Goal: Task Accomplishment & Management: Manage account settings

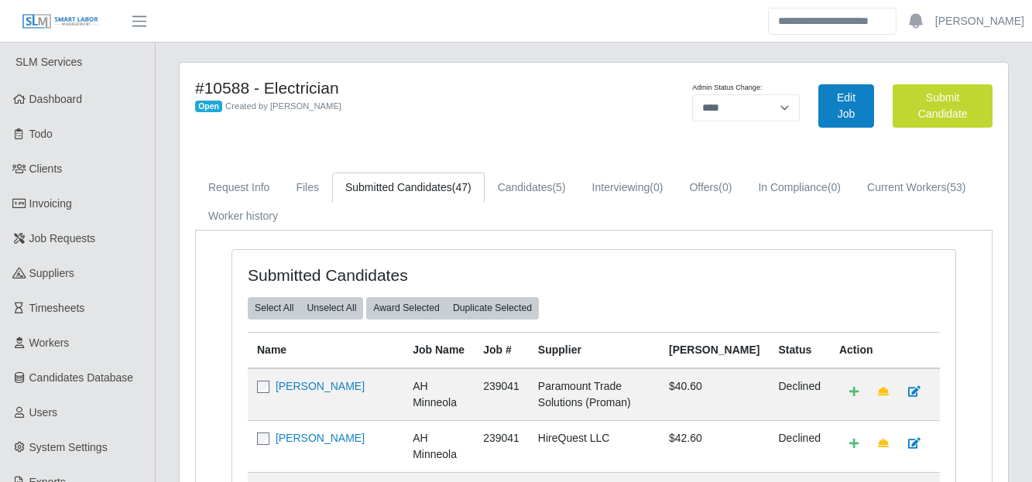
select select "****"
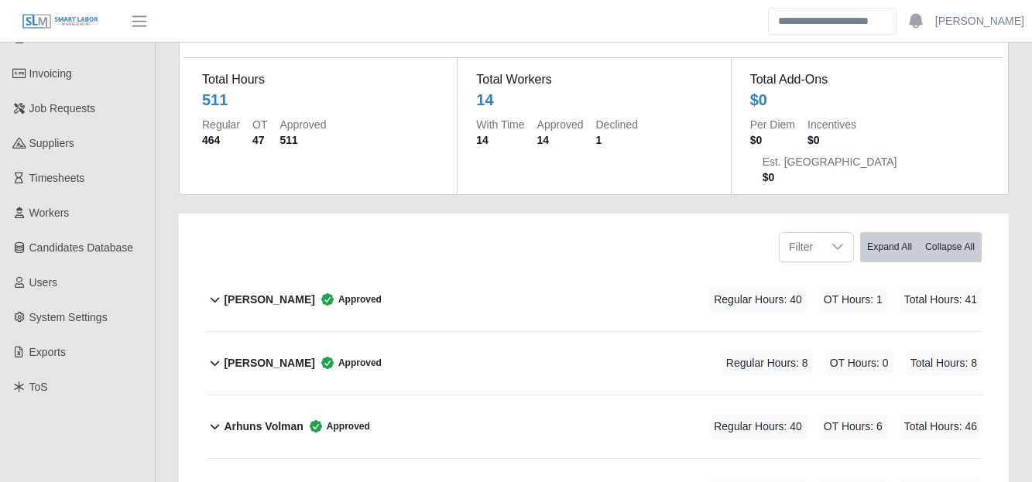
scroll to position [883, 0]
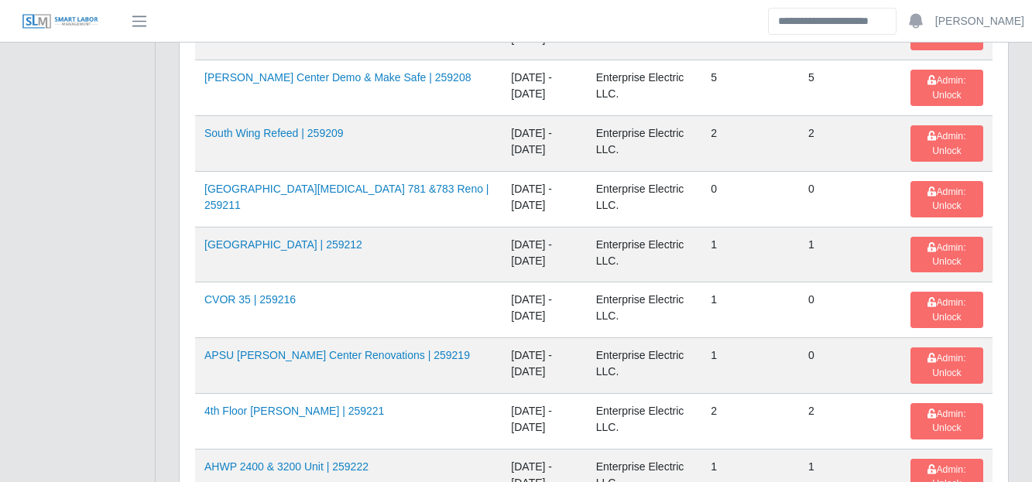
scroll to position [2084, 0]
click at [262, 293] on link "CVOR 35 | 259216" at bounding box center [249, 299] width 91 height 12
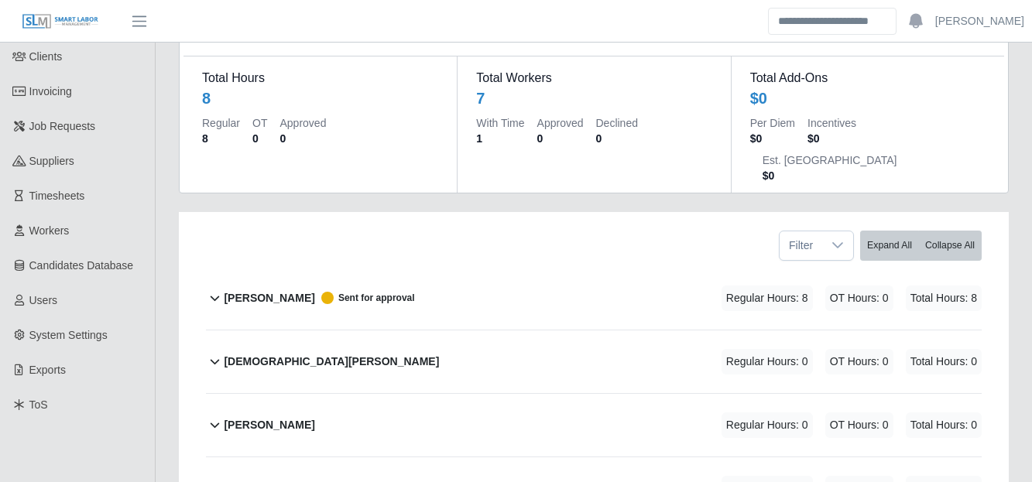
scroll to position [111, 0]
click at [245, 291] on b "Alvaro Pena" at bounding box center [269, 299] width 91 height 16
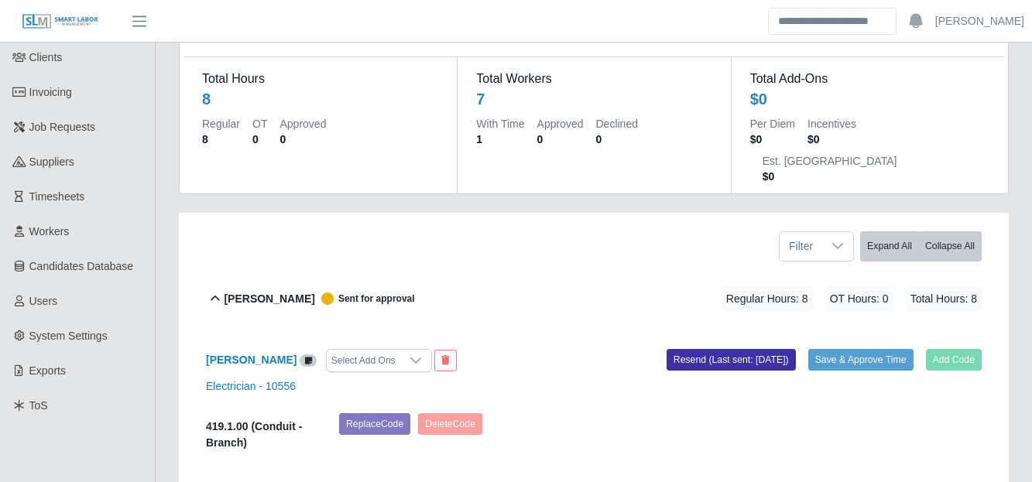
drag, startPoint x: 866, startPoint y: 318, endPoint x: 561, endPoint y: 235, distance: 316.3
click at [561, 268] on div "Alvaro Pena Sent for approval Regular Hours: 8 OT Hours: 0 Total Hours: 8" at bounding box center [603, 299] width 758 height 63
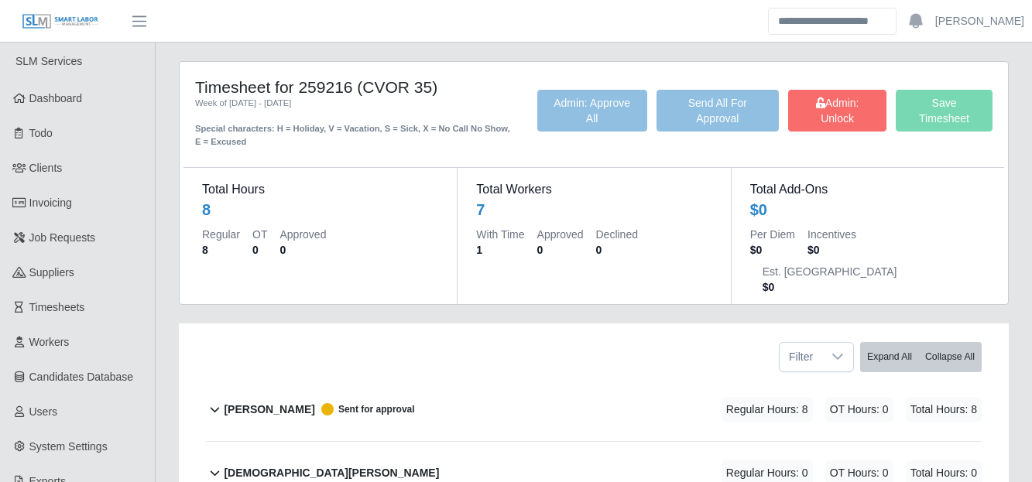
scroll to position [0, 0]
click at [825, 106] on icon at bounding box center [820, 103] width 9 height 11
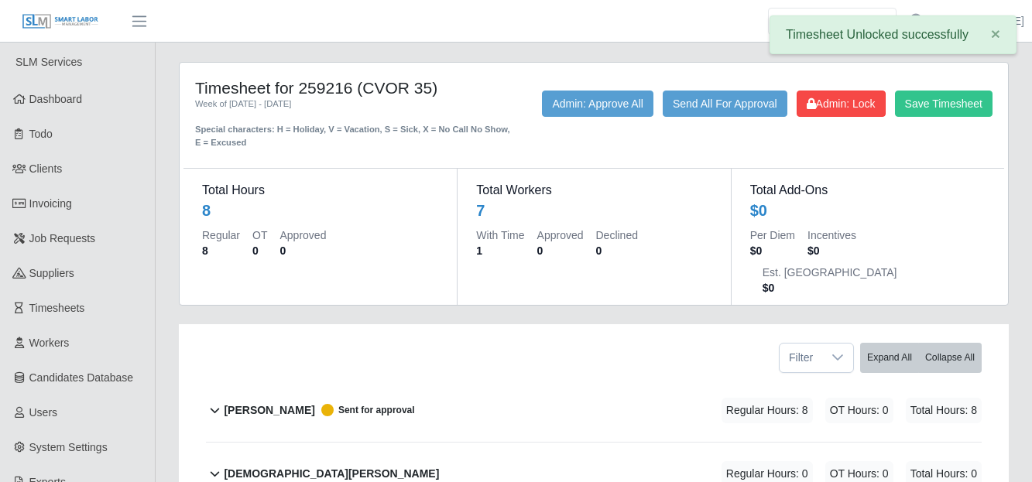
click at [317, 404] on span "Sent for approval" at bounding box center [365, 410] width 100 height 12
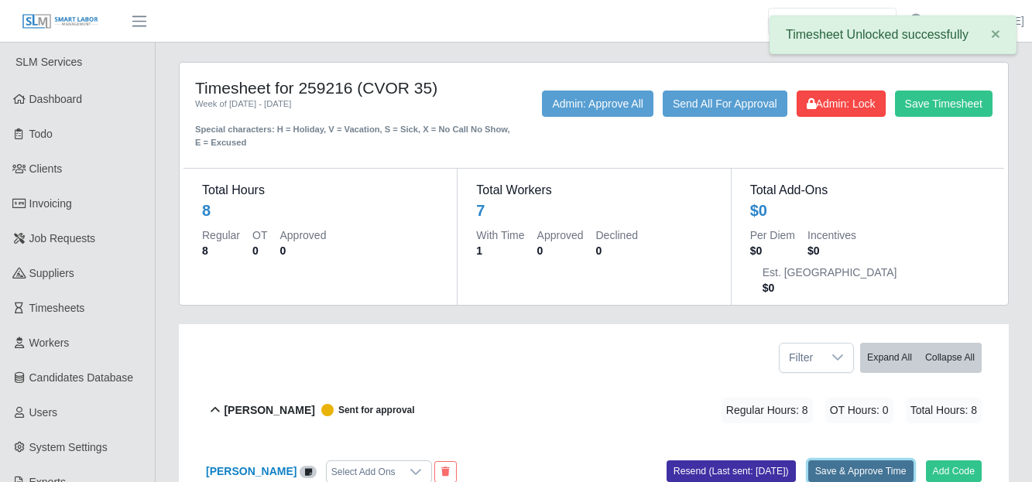
click at [845, 461] on button "Save & Approve Time" at bounding box center [860, 472] width 105 height 22
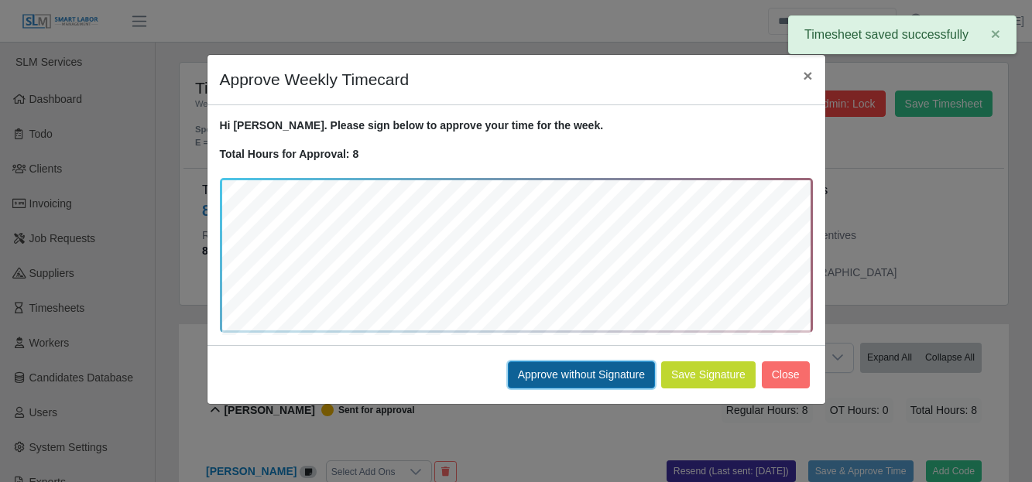
click at [589, 374] on button "Approve without Signature" at bounding box center [581, 375] width 147 height 27
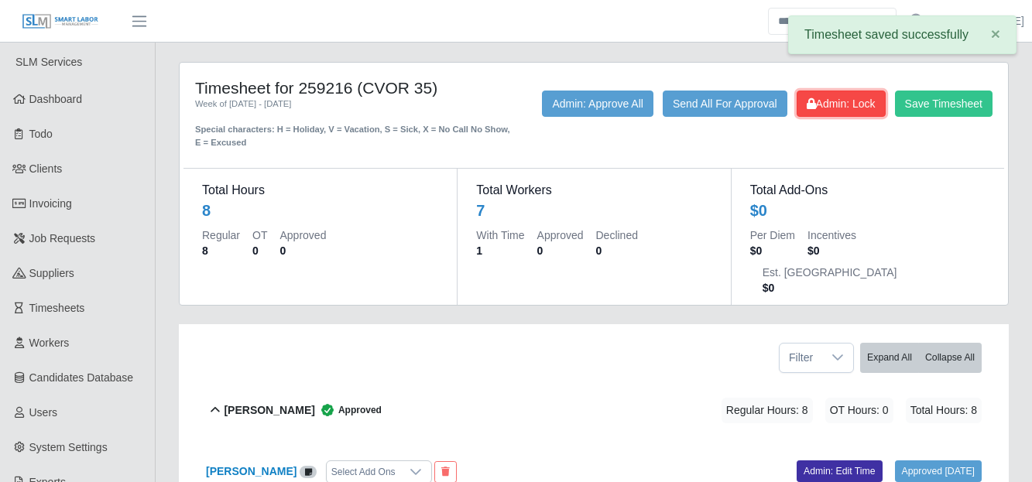
click at [828, 110] on span "Admin: Lock" at bounding box center [841, 104] width 69 height 12
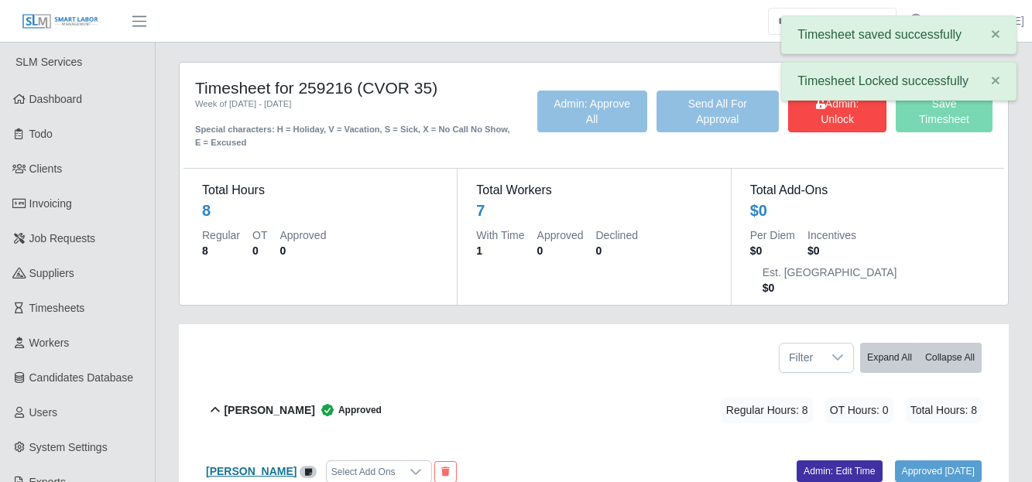
click at [238, 465] on b "Alvaro Pena" at bounding box center [251, 471] width 91 height 12
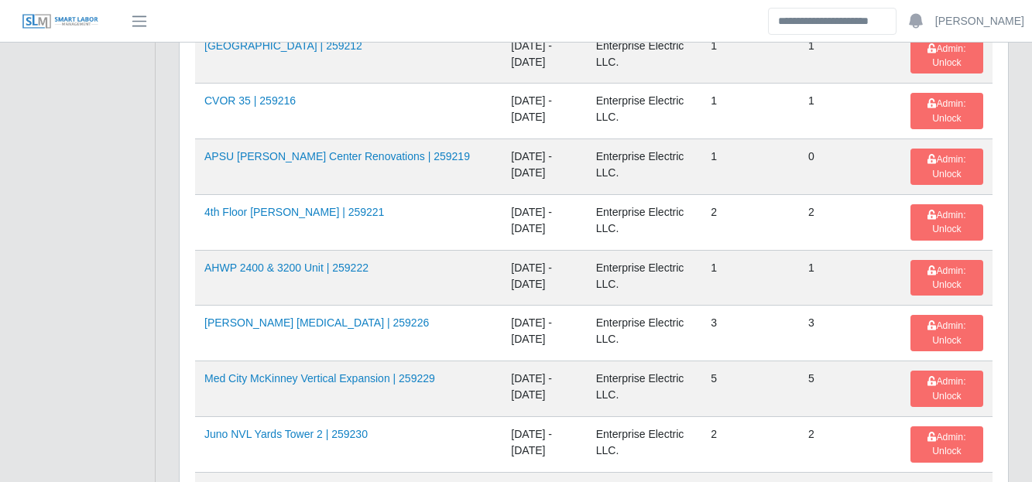
scroll to position [2282, 0]
click at [261, 105] on link "CVOR 35 | 259216" at bounding box center [249, 101] width 91 height 12
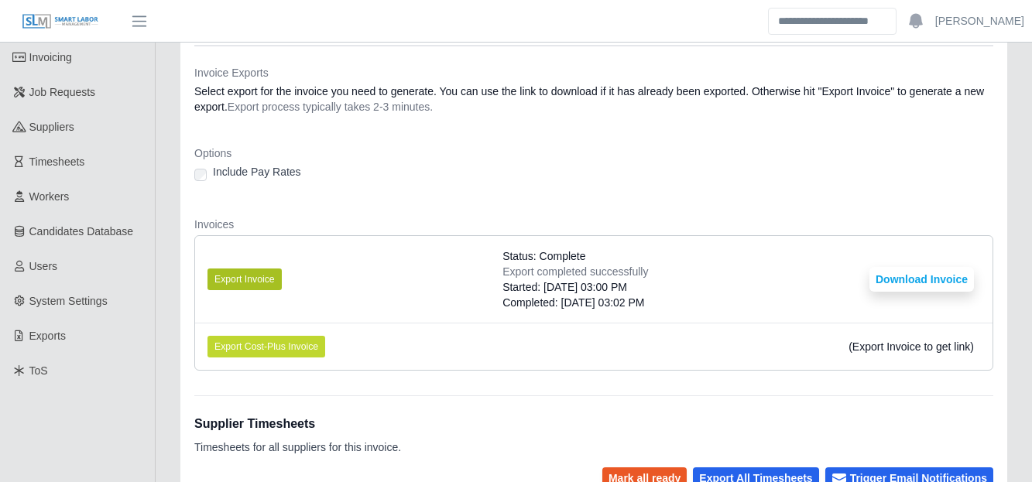
scroll to position [146, 0]
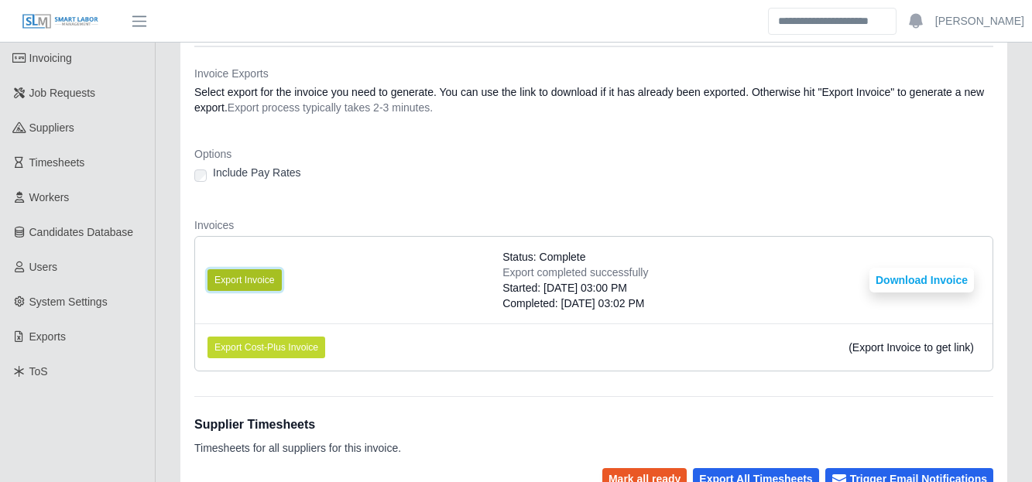
click at [260, 281] on button "Export Invoice" at bounding box center [244, 280] width 74 height 22
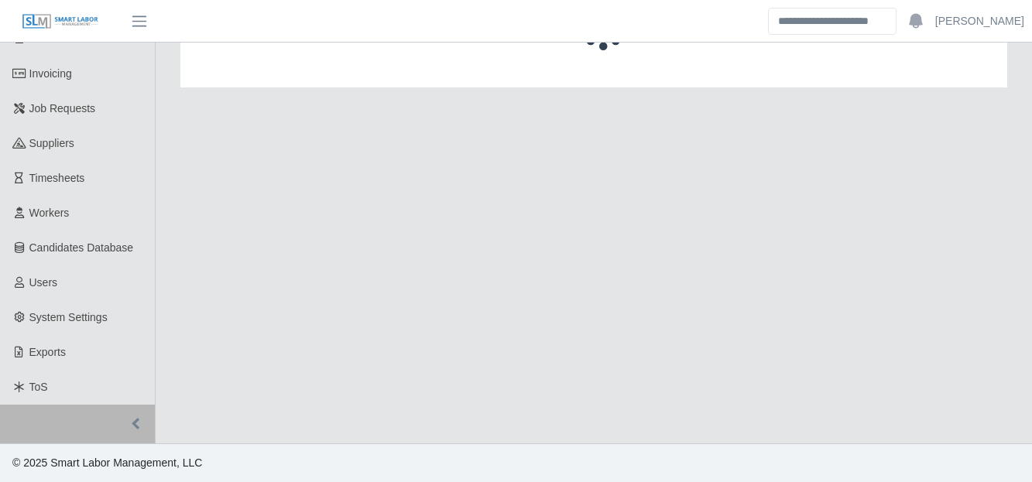
scroll to position [811, 0]
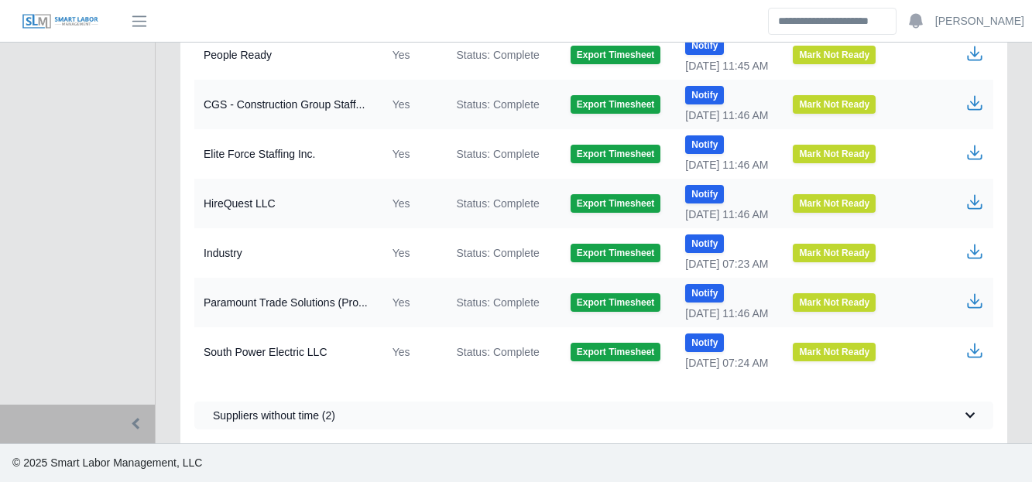
click at [980, 256] on icon "button" at bounding box center [974, 251] width 19 height 19
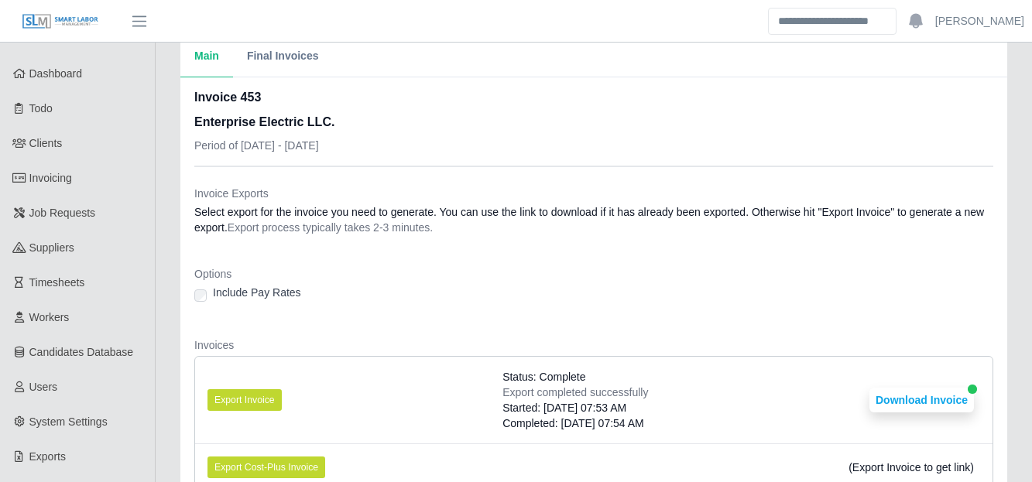
scroll to position [12, 0]
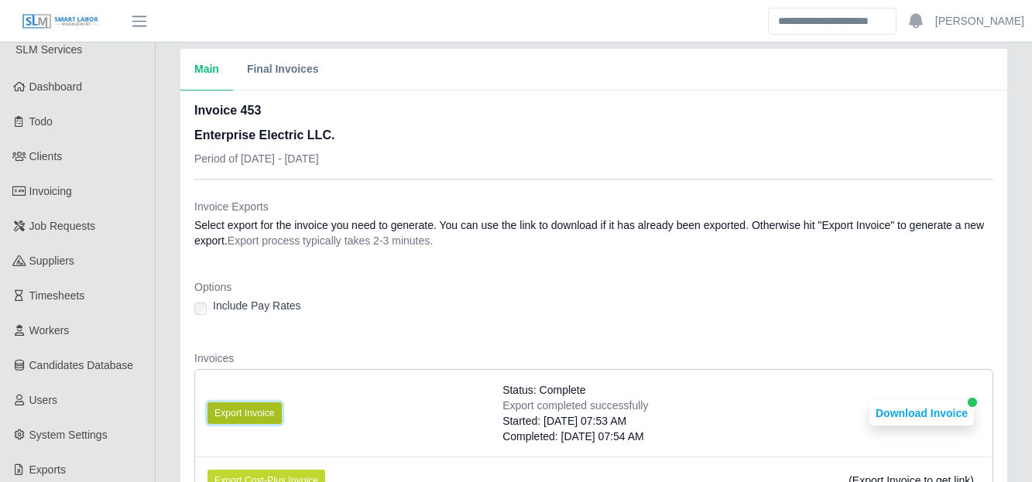
click at [254, 410] on button "Export Invoice" at bounding box center [244, 414] width 74 height 22
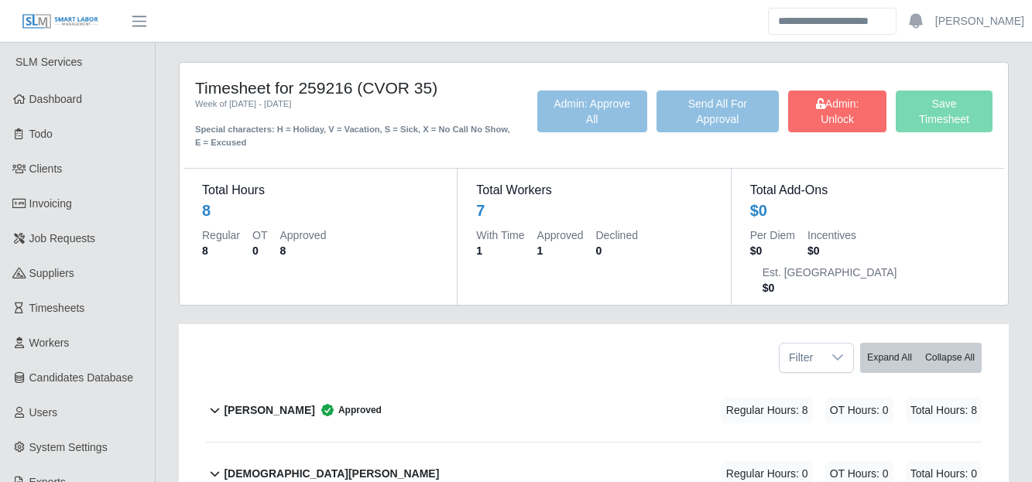
click at [259, 403] on b "Alvaro Pena" at bounding box center [269, 411] width 91 height 16
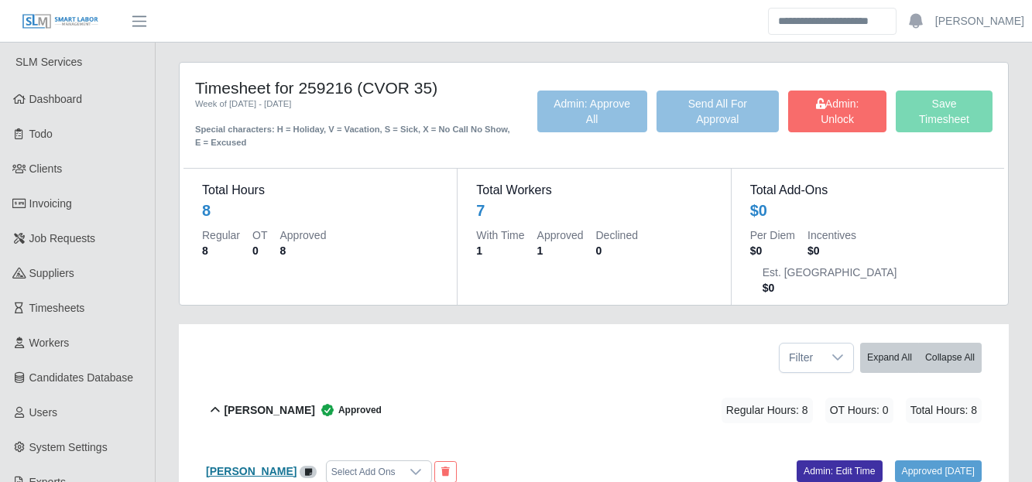
click at [251, 465] on b "Alvaro Pena" at bounding box center [251, 471] width 91 height 12
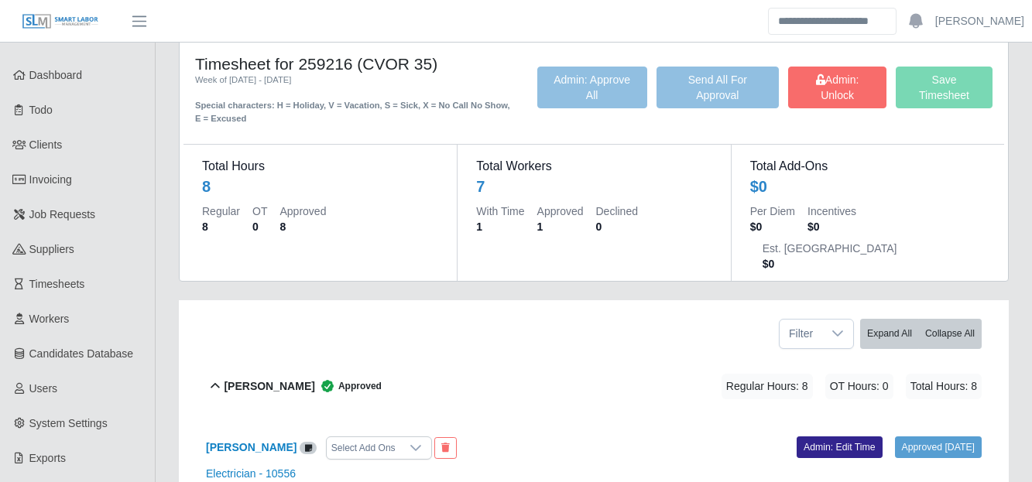
scroll to position [14, 0]
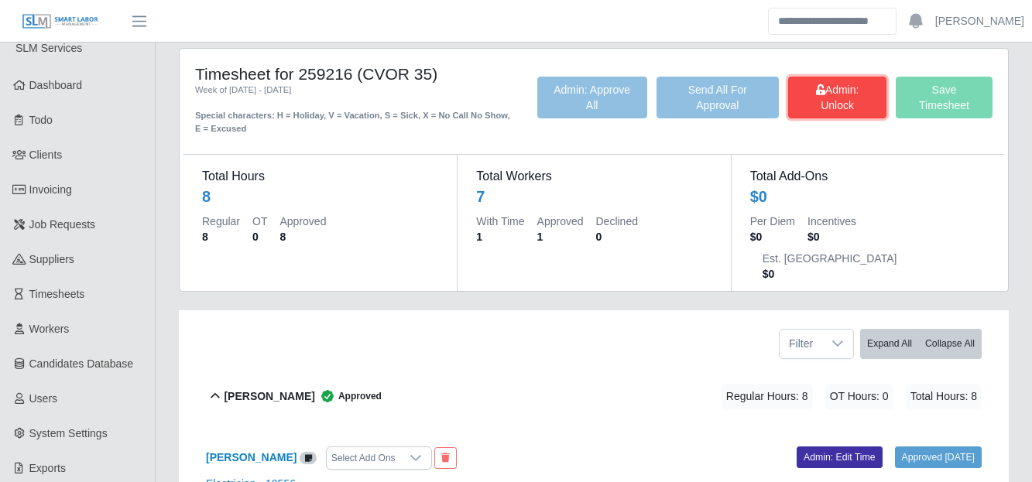
click at [843, 92] on span "Admin: Unlock" at bounding box center [837, 98] width 43 height 28
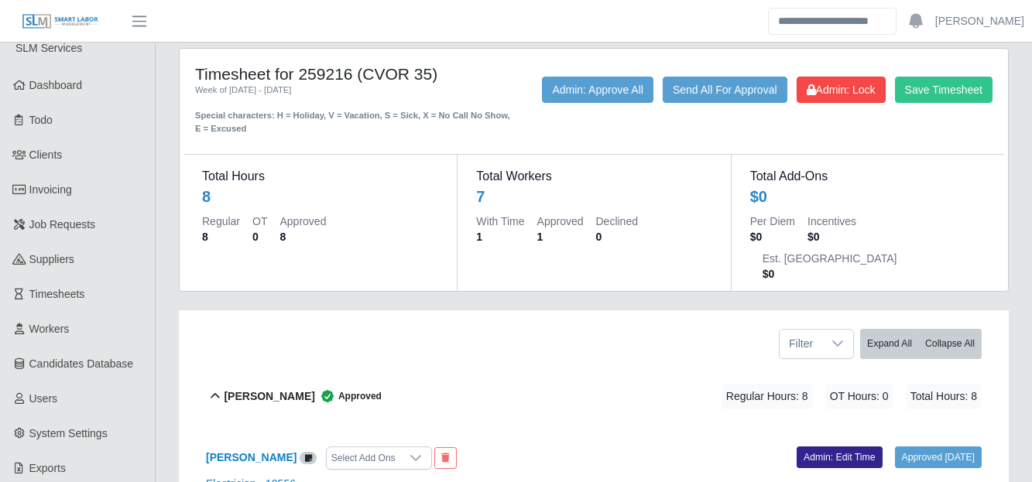
click at [822, 447] on link "Admin: Edit Time" at bounding box center [840, 458] width 86 height 22
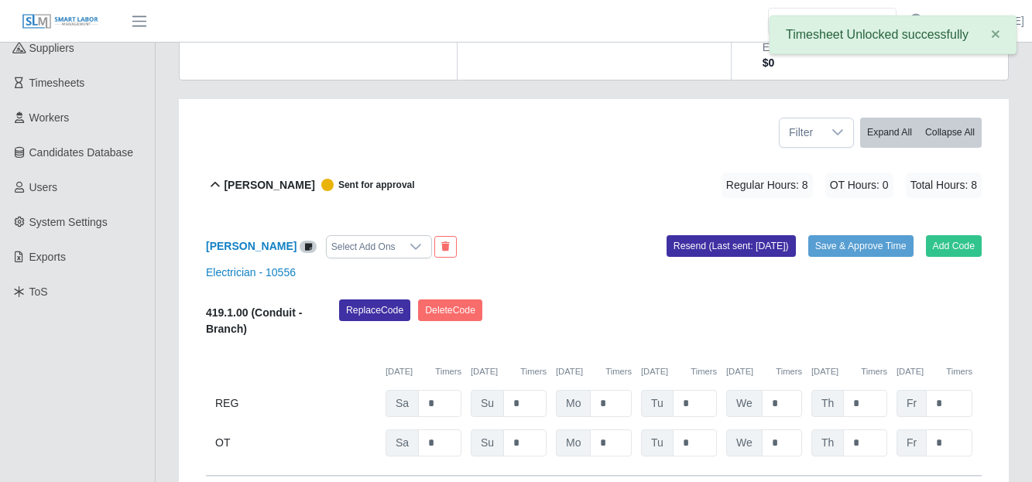
scroll to position [235, 0]
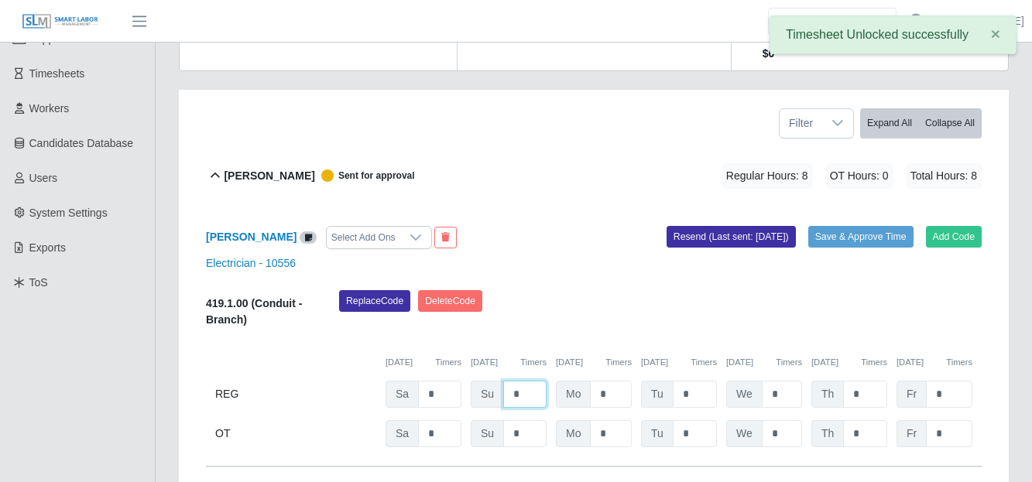
click at [522, 381] on input "*" at bounding box center [524, 394] width 43 height 27
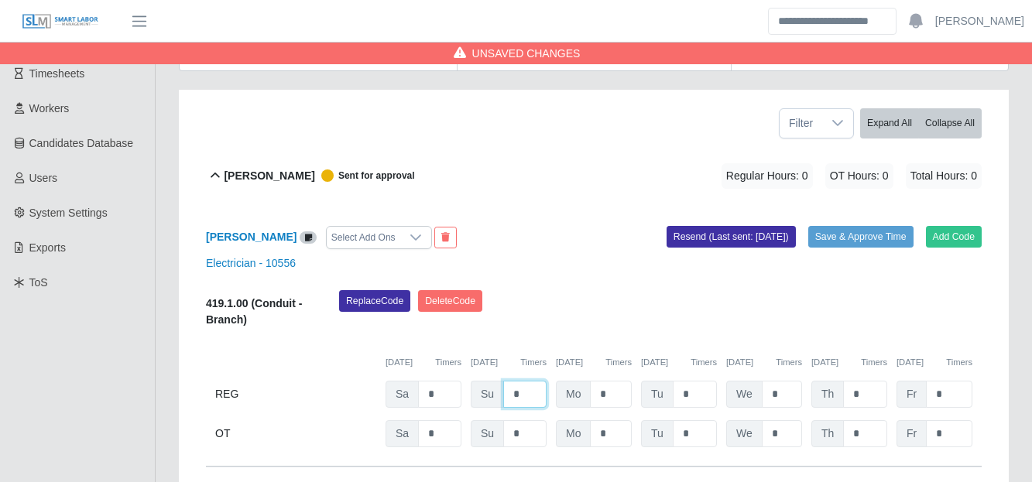
type input "*"
click at [839, 226] on button "Save & Approve Time" at bounding box center [860, 237] width 105 height 22
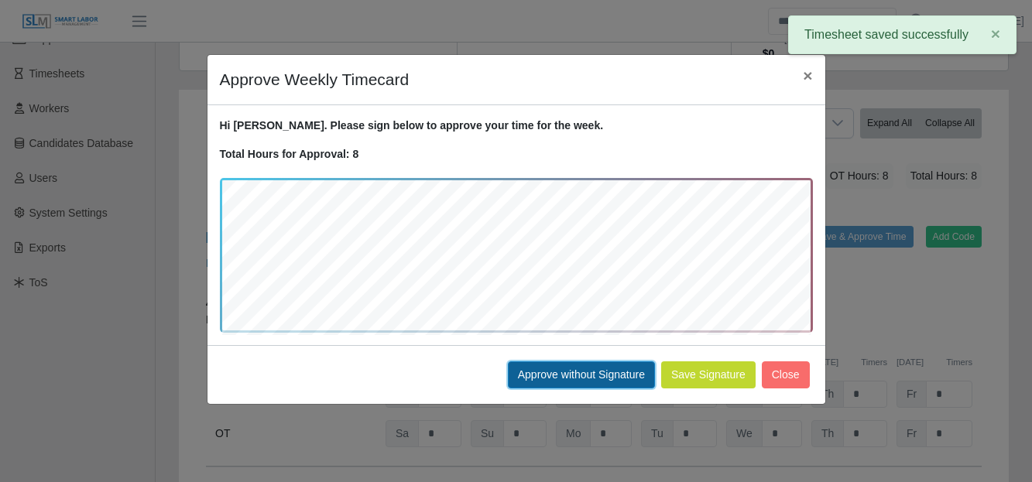
click at [594, 375] on button "Approve without Signature" at bounding box center [581, 375] width 147 height 27
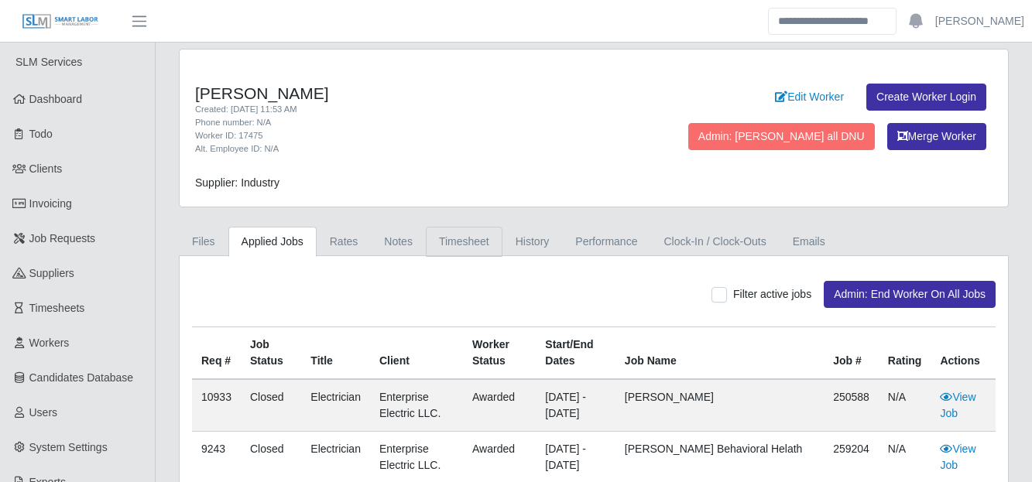
click at [465, 238] on link "Timesheet" at bounding box center [464, 242] width 77 height 30
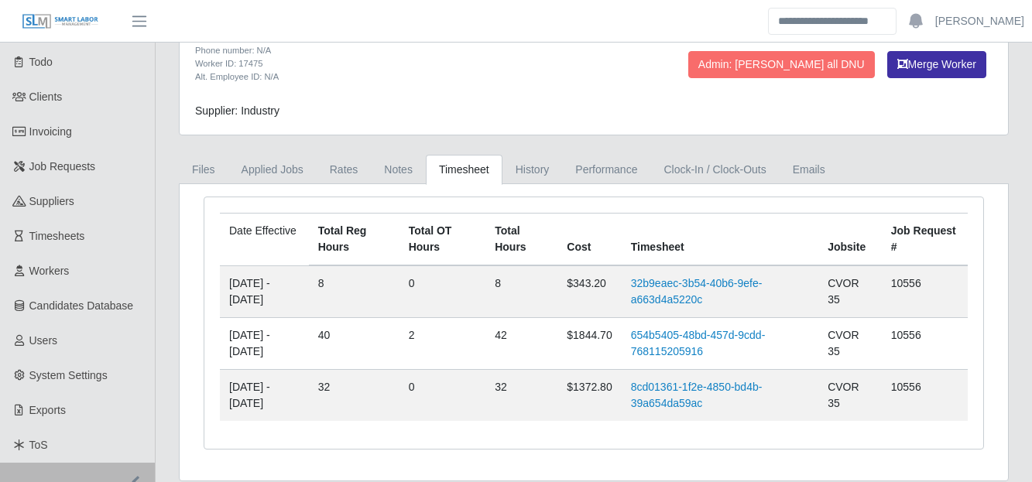
scroll to position [72, 0]
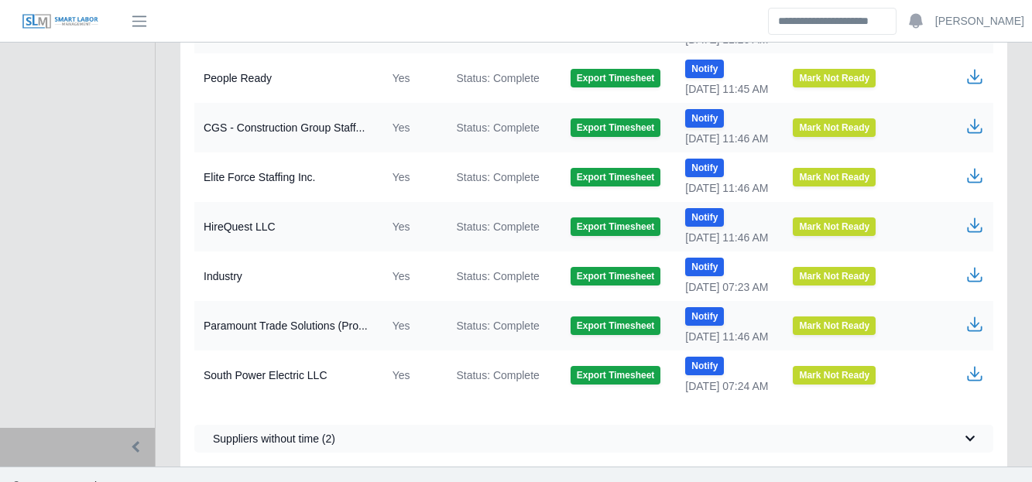
scroll to position [791, 0]
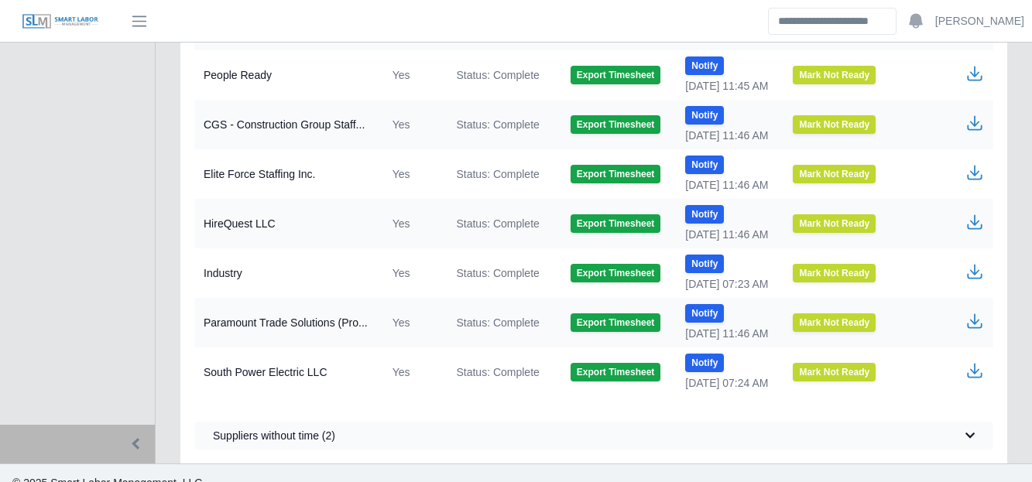
click at [970, 273] on icon "button" at bounding box center [974, 271] width 19 height 19
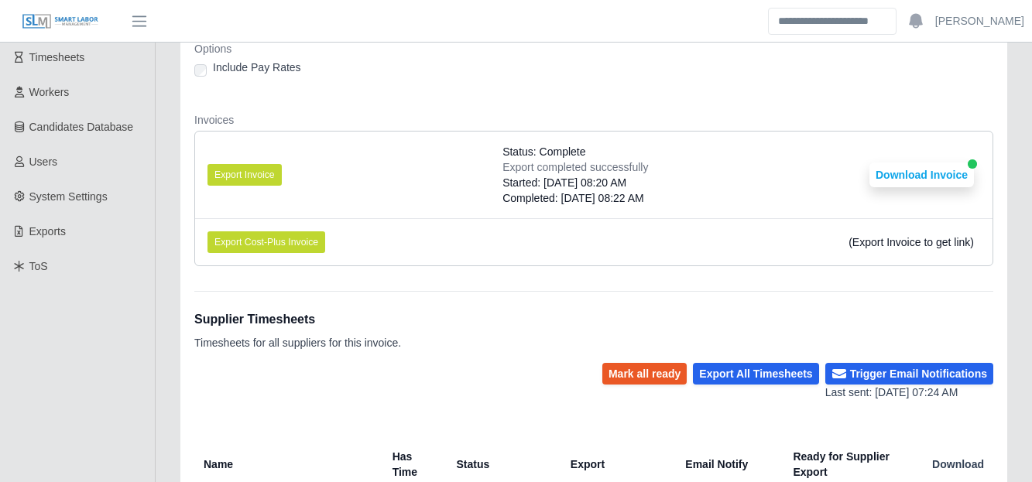
scroll to position [250, 0]
click at [237, 173] on button "Export Invoice" at bounding box center [244, 176] width 74 height 22
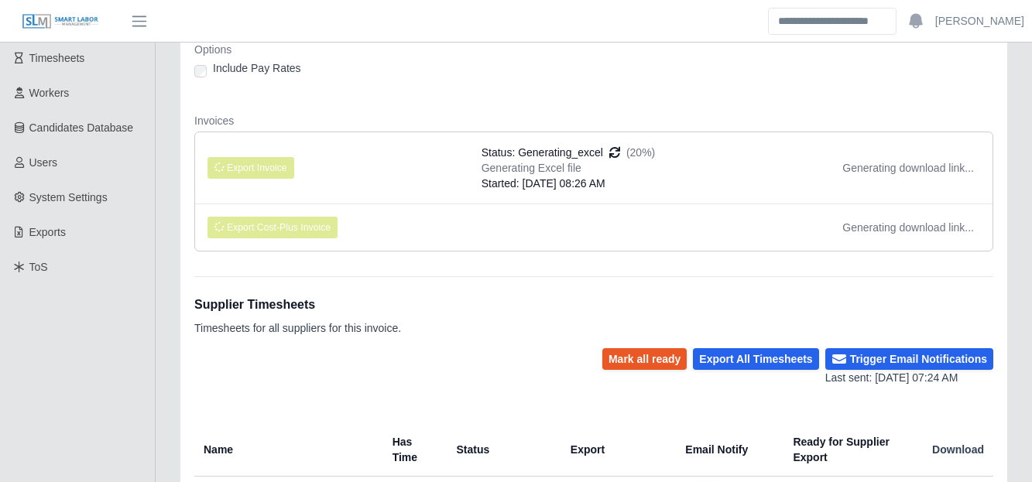
click at [856, 103] on dl "Invoice Exports Select export for the invoice you need to generate. You can use…" at bounding box center [593, 112] width 799 height 303
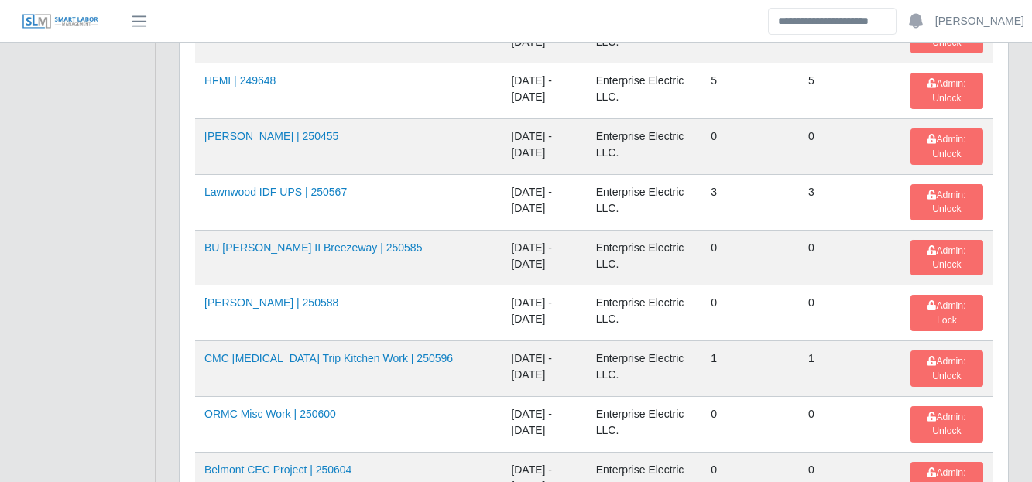
scroll to position [1415, 0]
click at [247, 304] on link "[PERSON_NAME] | 250588" at bounding box center [271, 302] width 134 height 12
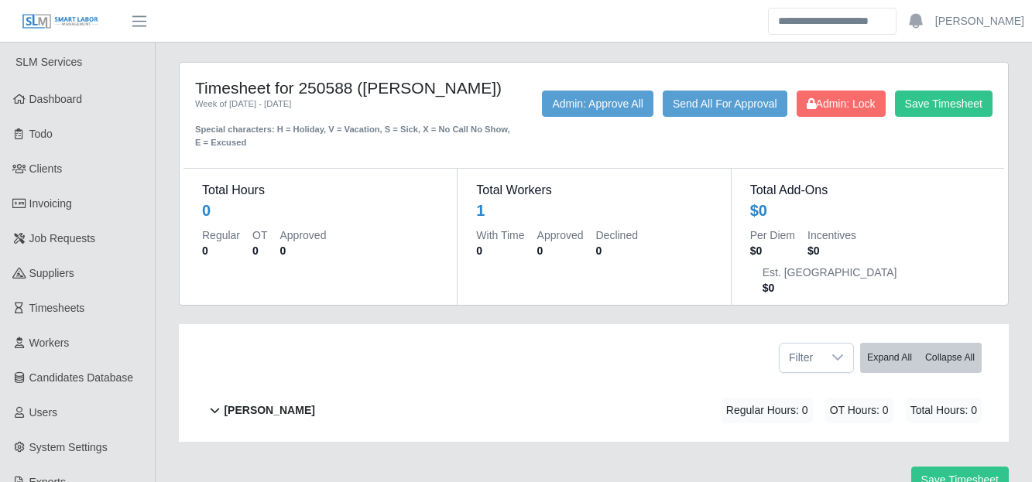
click at [277, 403] on b "[PERSON_NAME]" at bounding box center [269, 411] width 91 height 16
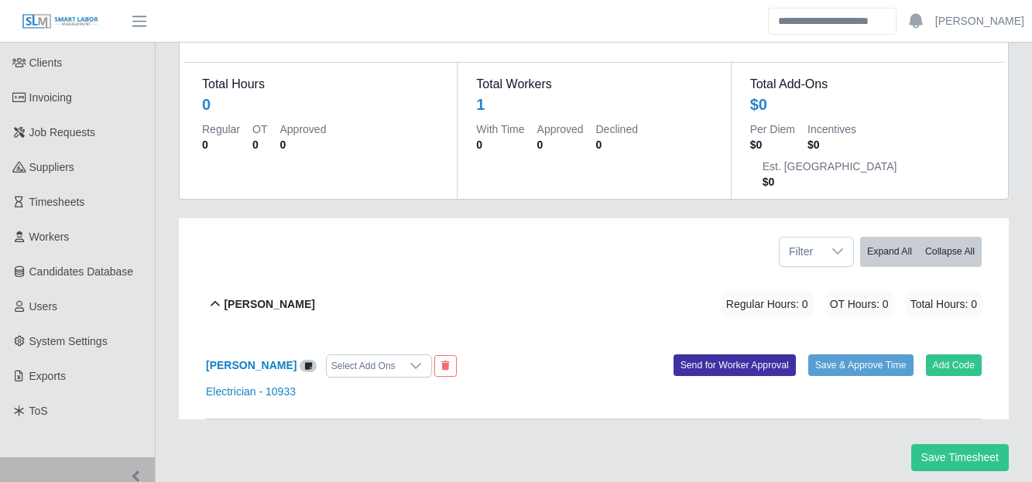
scroll to position [108, 0]
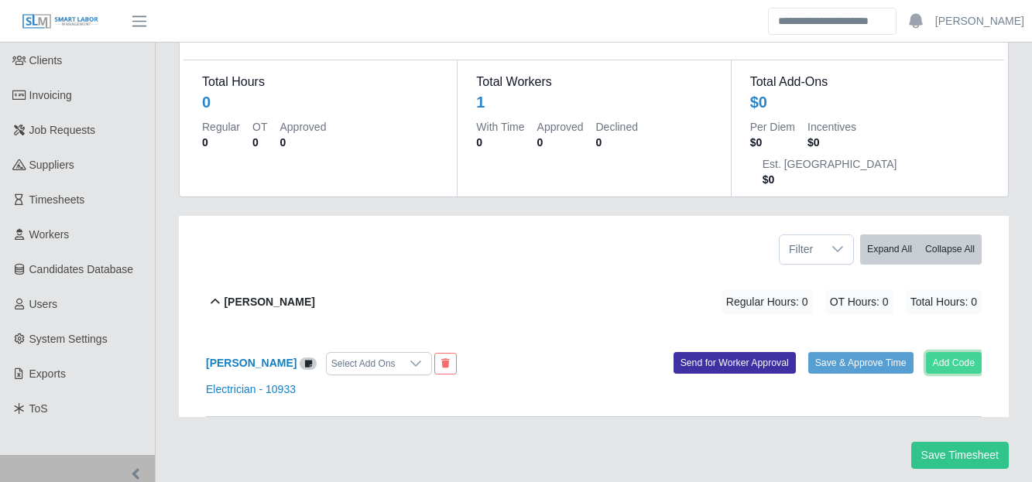
click at [944, 352] on button "Add Code" at bounding box center [954, 363] width 57 height 22
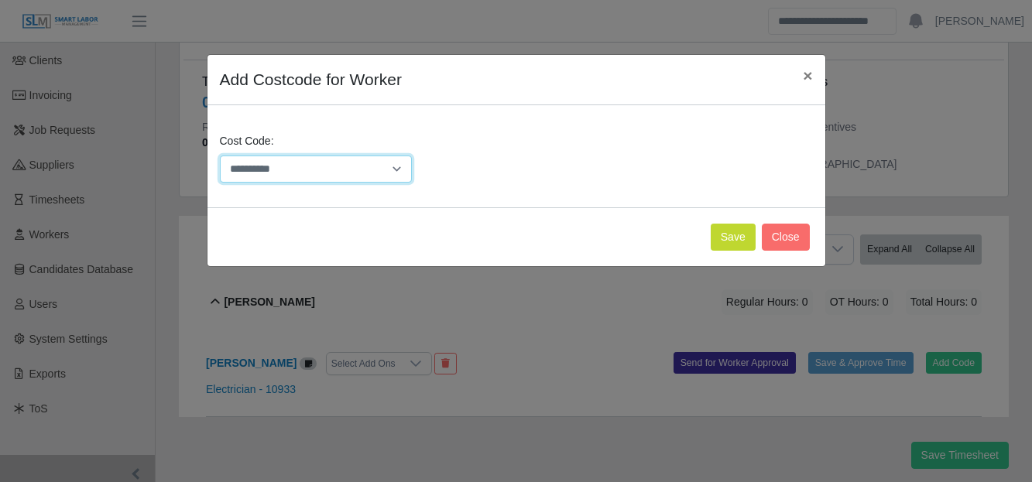
click at [403, 170] on select "**********" at bounding box center [316, 169] width 193 height 27
select select "**********"
click at [220, 156] on select "**********" at bounding box center [316, 169] width 193 height 27
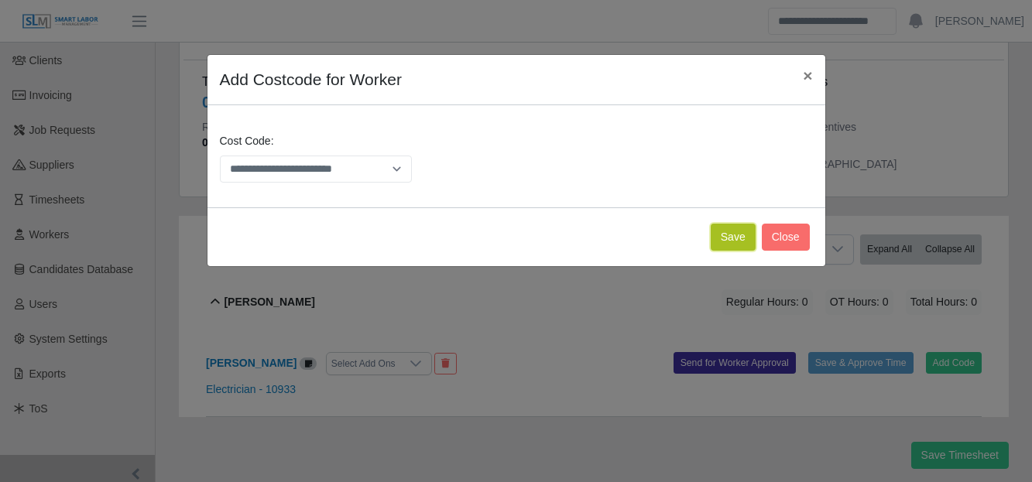
click at [732, 234] on button "Save" at bounding box center [733, 237] width 45 height 27
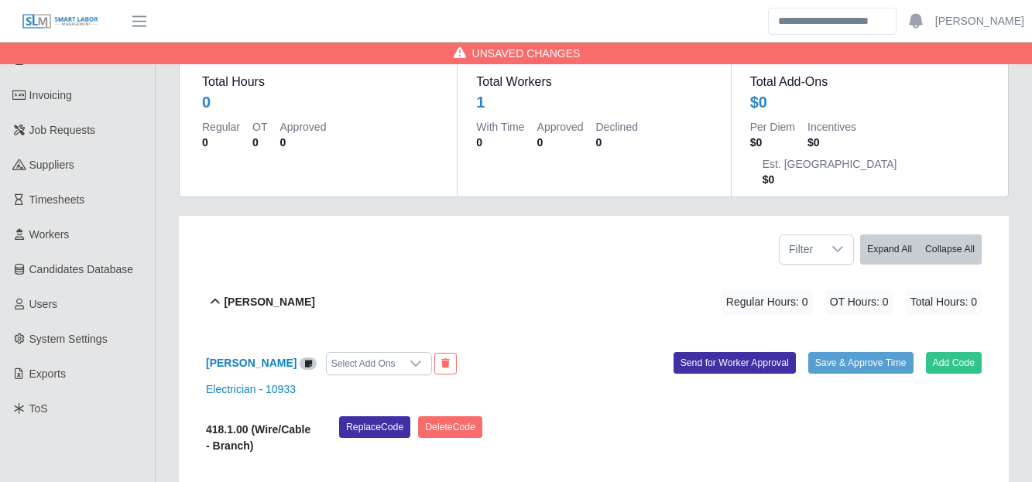
scroll to position [276, 0]
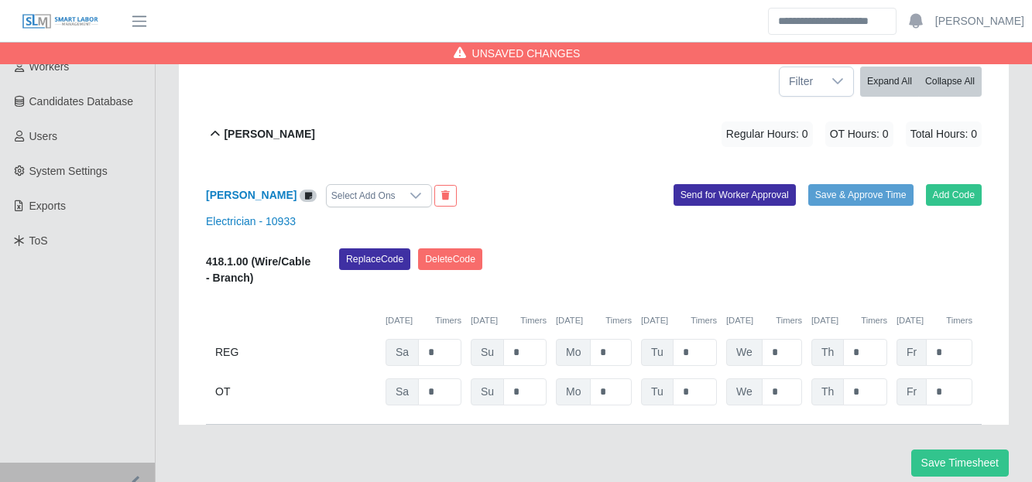
click at [612, 334] on div "418.1.00 (Wire/Cable - Branch) Replace Code Delete Code 08/02/2025 Timers 08/03…" at bounding box center [594, 328] width 776 height 158
click at [612, 339] on input "*" at bounding box center [611, 352] width 42 height 27
type input "*"
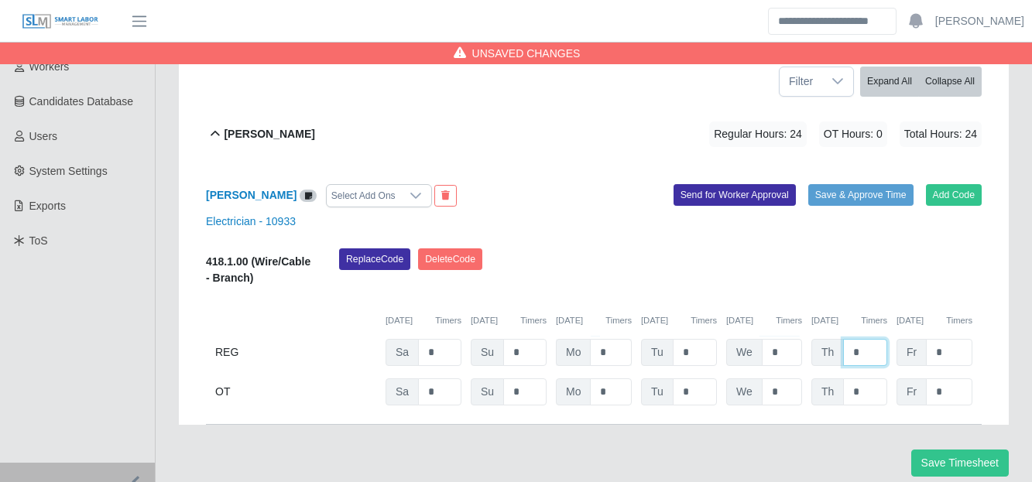
type input "*"
click at [729, 184] on button "Send for Worker Approval" at bounding box center [735, 195] width 122 height 22
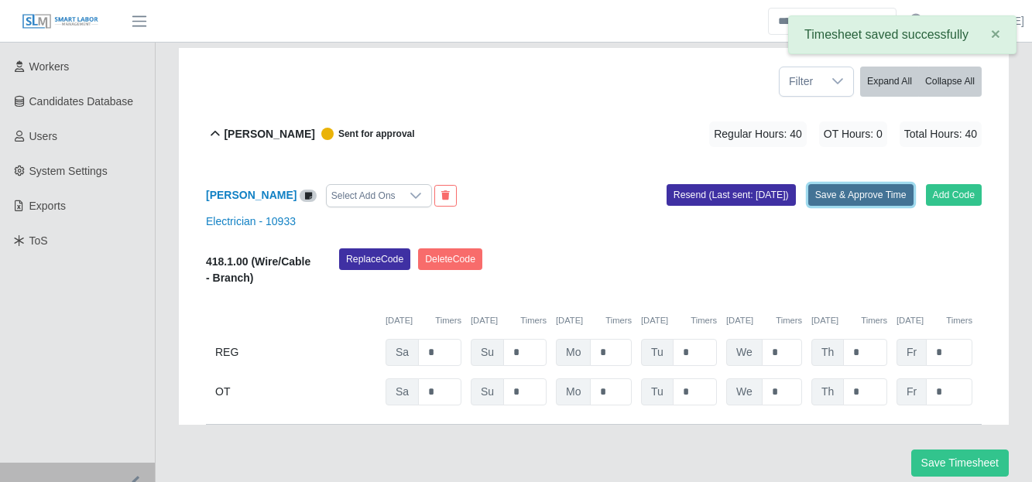
click at [842, 184] on button "Save & Approve Time" at bounding box center [860, 195] width 105 height 22
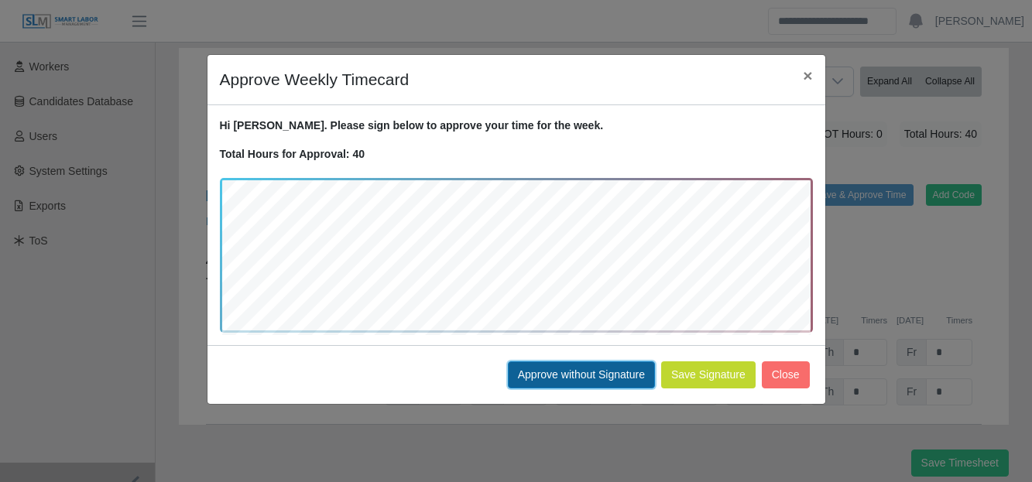
click at [598, 376] on button "Approve without Signature" at bounding box center [581, 375] width 147 height 27
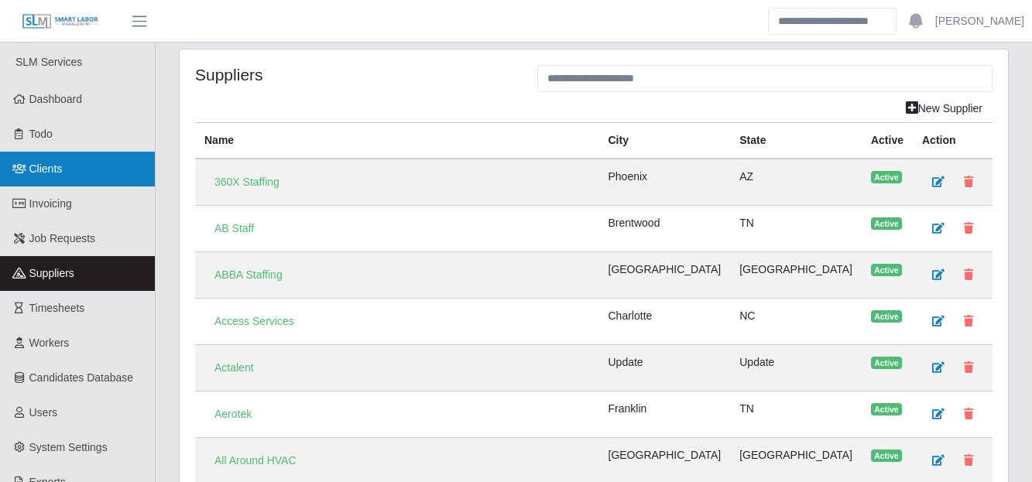
click at [42, 171] on span "Clients" at bounding box center [45, 169] width 33 height 12
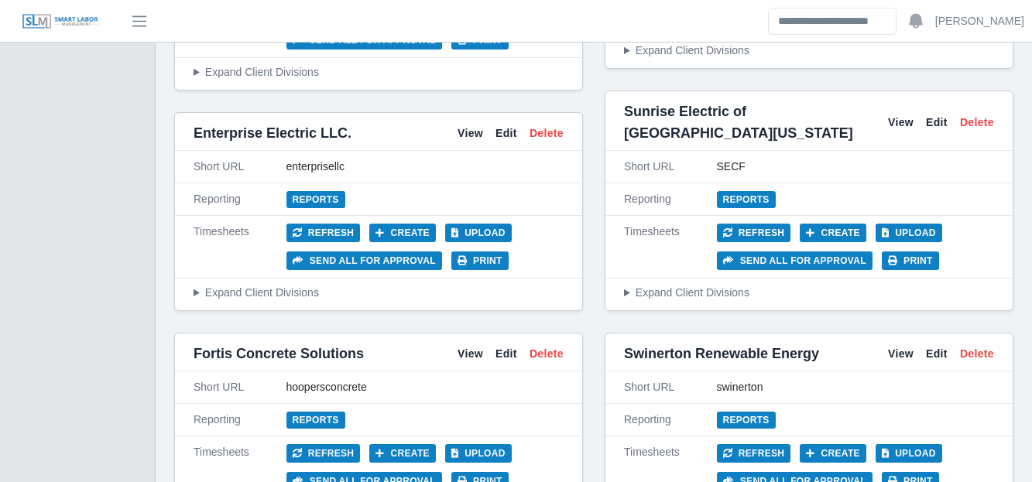
scroll to position [3658, 0]
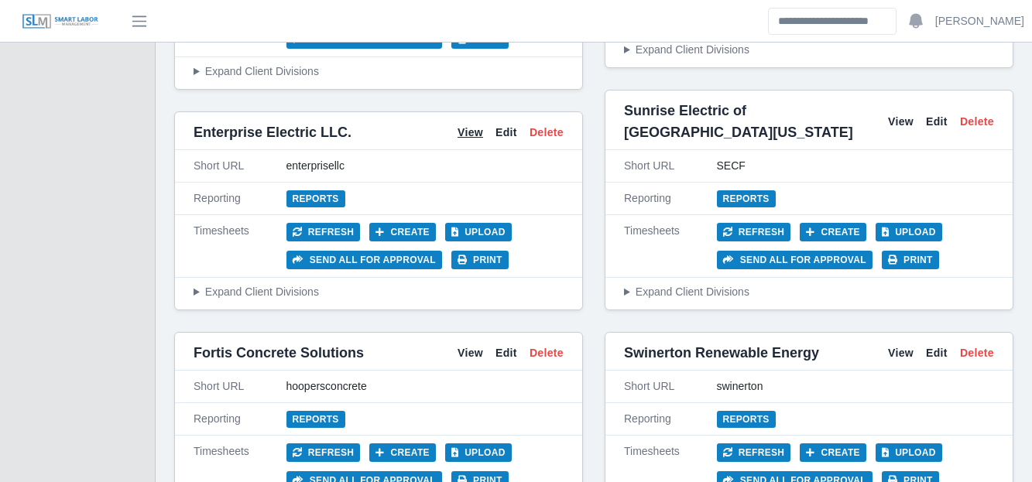
click at [468, 125] on link "View" at bounding box center [471, 133] width 26 height 16
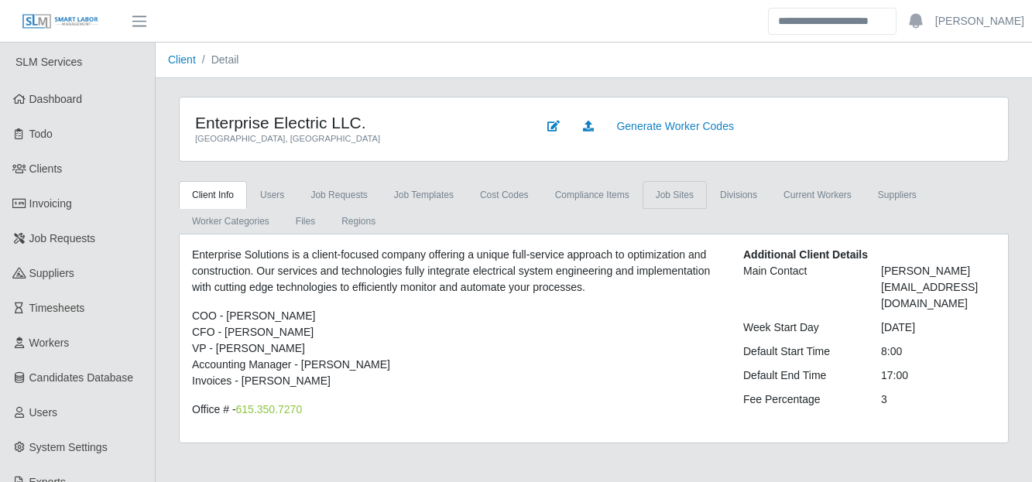
click at [653, 191] on link "job sites" at bounding box center [675, 195] width 64 height 28
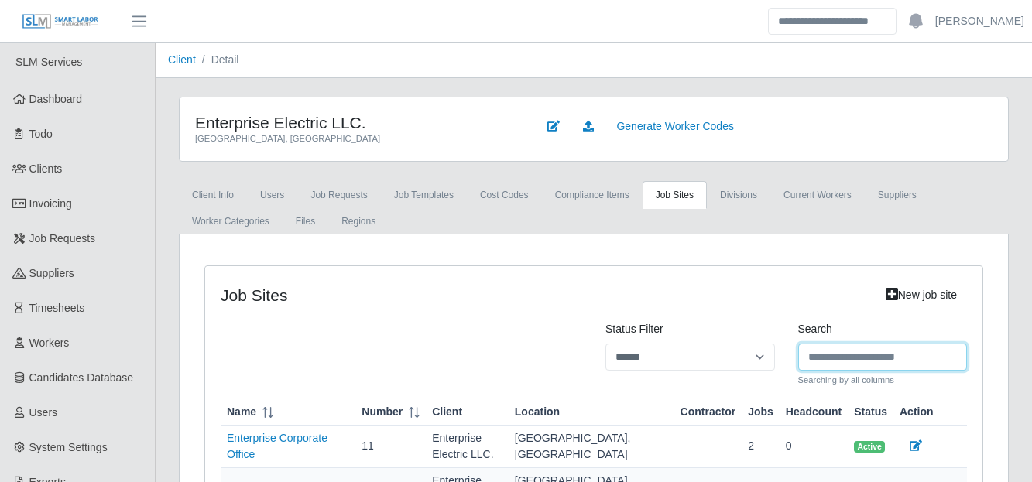
click at [828, 359] on input "Search" at bounding box center [883, 357] width 170 height 27
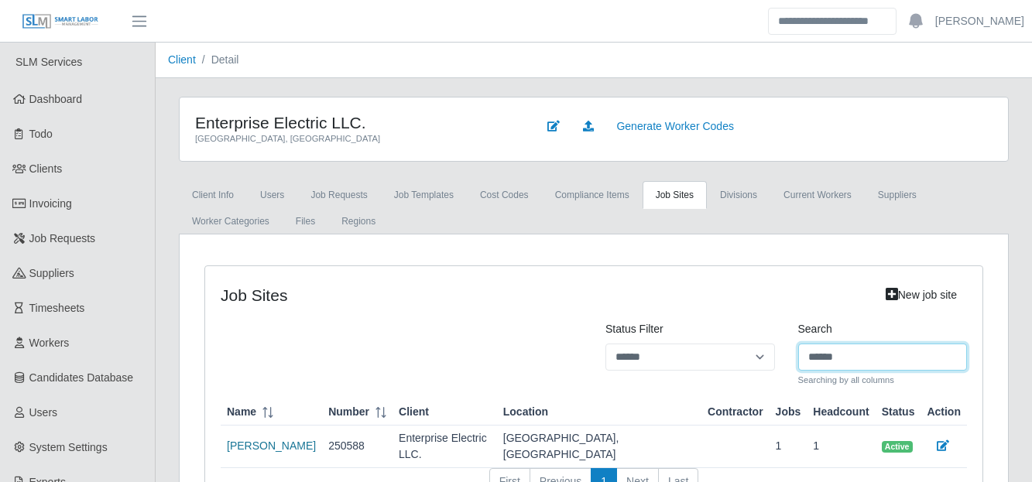
type input "******"
click at [236, 440] on link "AHO" at bounding box center [271, 446] width 89 height 12
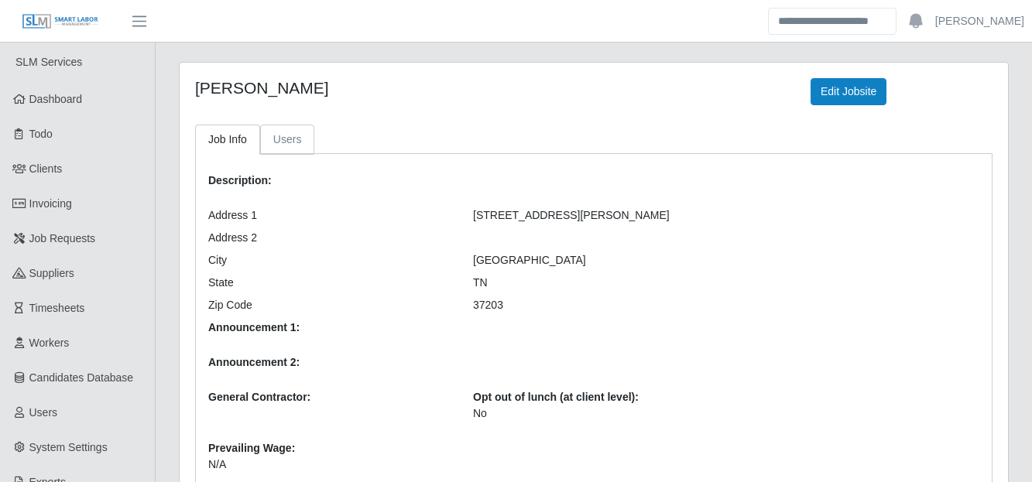
click at [295, 139] on link "Users" at bounding box center [287, 140] width 55 height 30
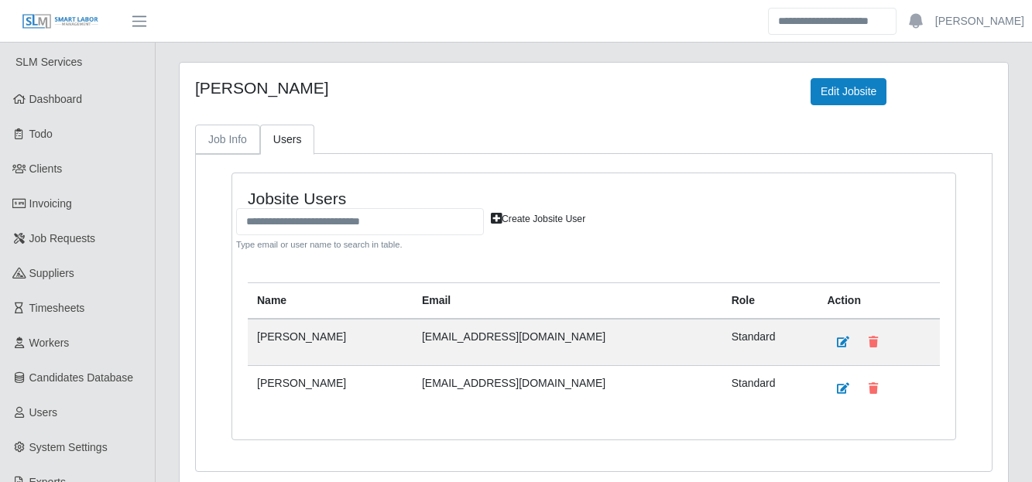
click at [235, 136] on link "Job Info" at bounding box center [227, 140] width 65 height 30
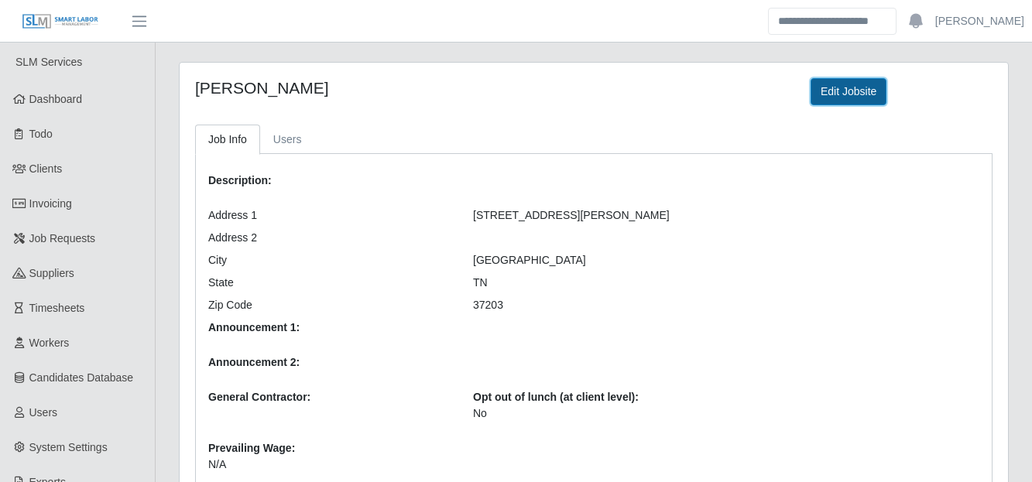
click at [871, 83] on link "Edit Jobsite" at bounding box center [849, 91] width 76 height 27
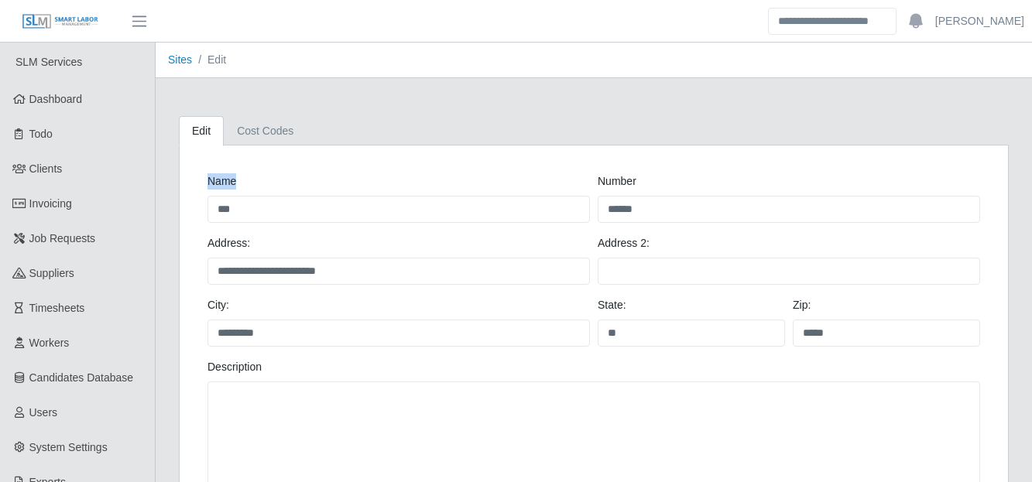
drag, startPoint x: 0, startPoint y: 0, endPoint x: 323, endPoint y: 238, distance: 401.4
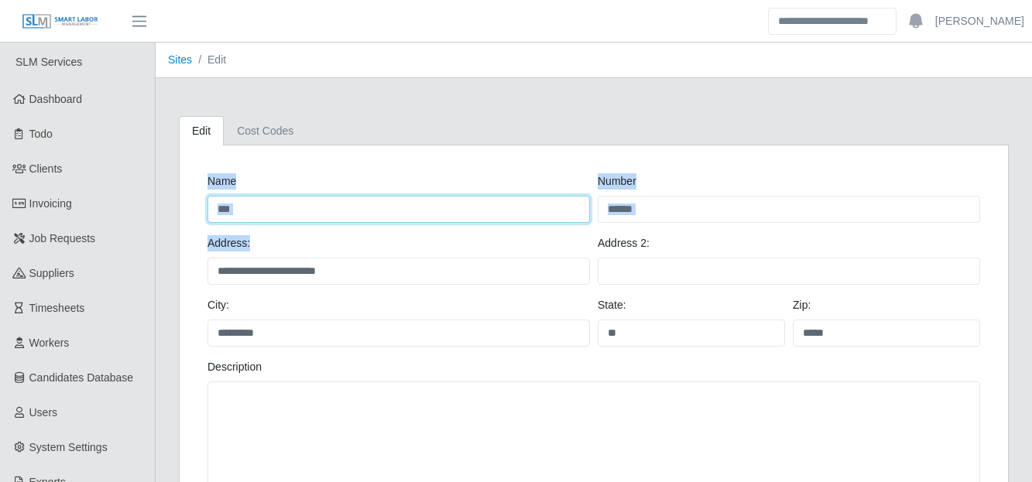
click at [380, 216] on input "***" at bounding box center [398, 209] width 382 height 27
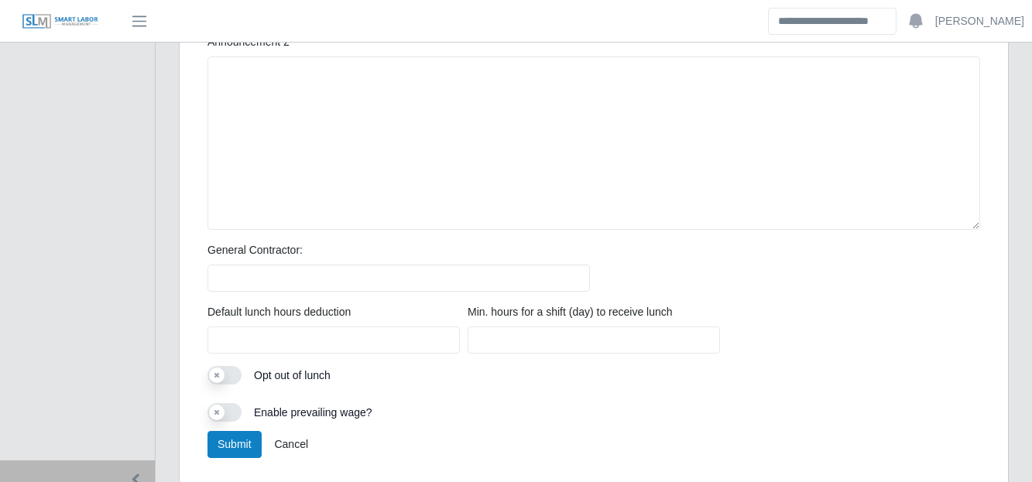
scroll to position [797, 0]
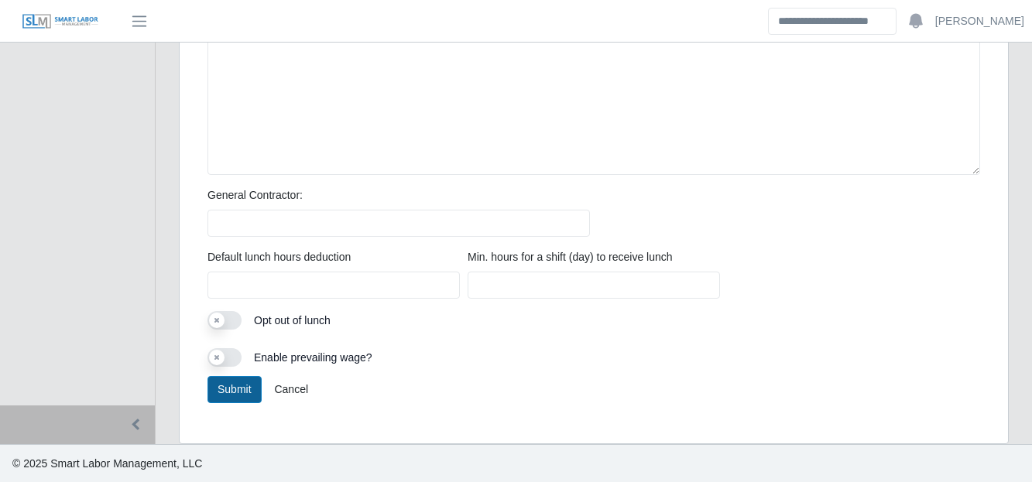
type input "**********"
click at [237, 382] on button "Submit" at bounding box center [234, 389] width 54 height 27
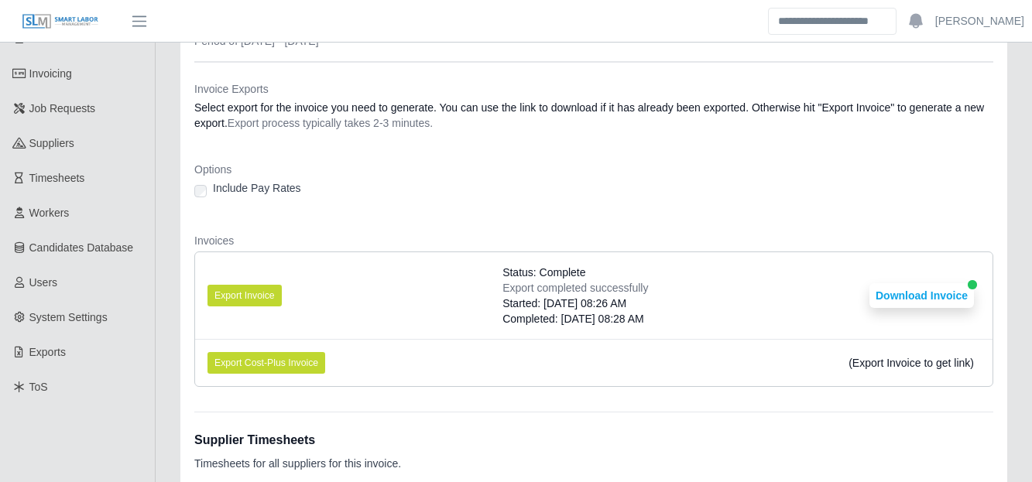
scroll to position [811, 0]
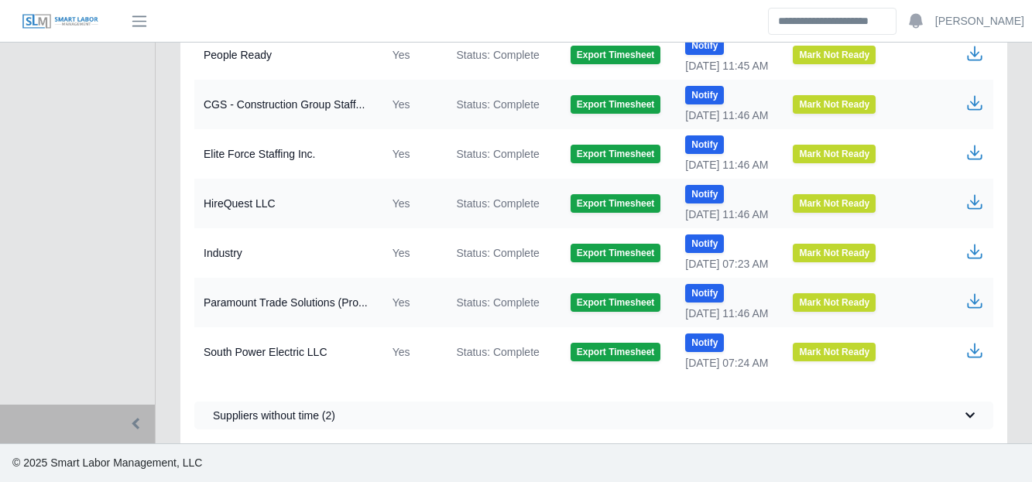
click at [976, 249] on icon "button" at bounding box center [974, 251] width 19 height 19
